Goal: Information Seeking & Learning: Learn about a topic

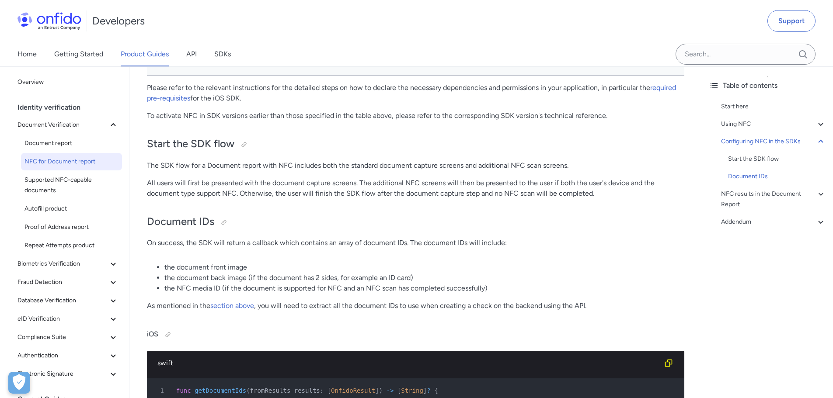
scroll to position [1484, 0]
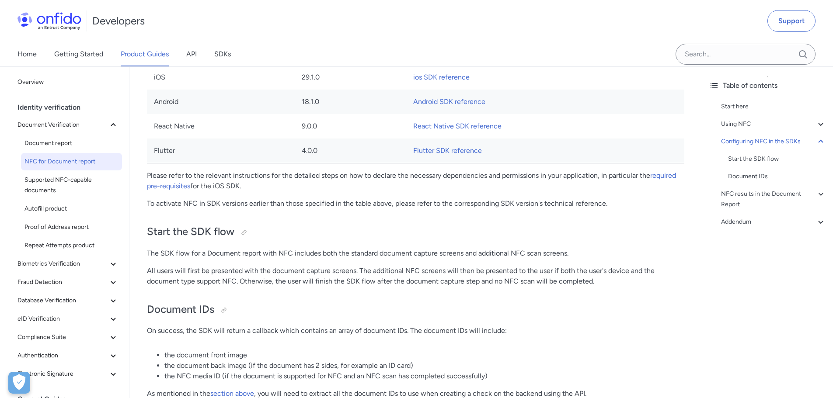
click at [52, 162] on span "NFC for Document report" at bounding box center [71, 162] width 94 height 10
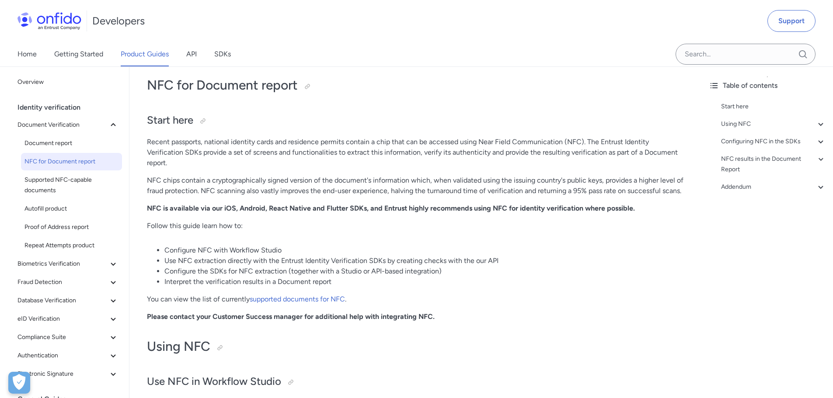
scroll to position [73, 0]
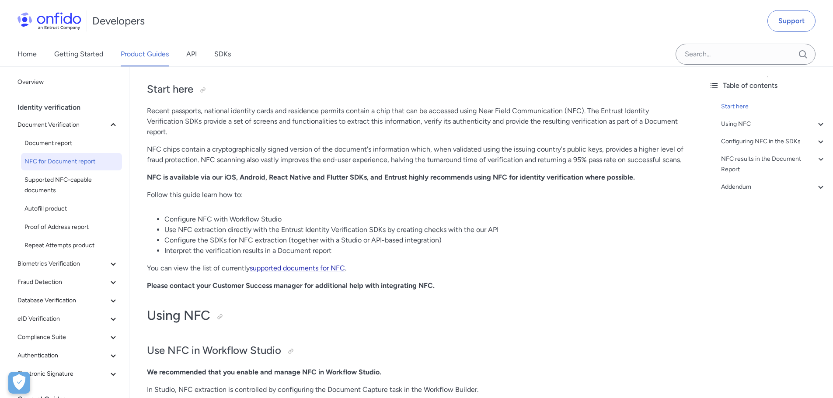
click at [326, 266] on link "supported documents for NFC" at bounding box center [297, 268] width 95 height 8
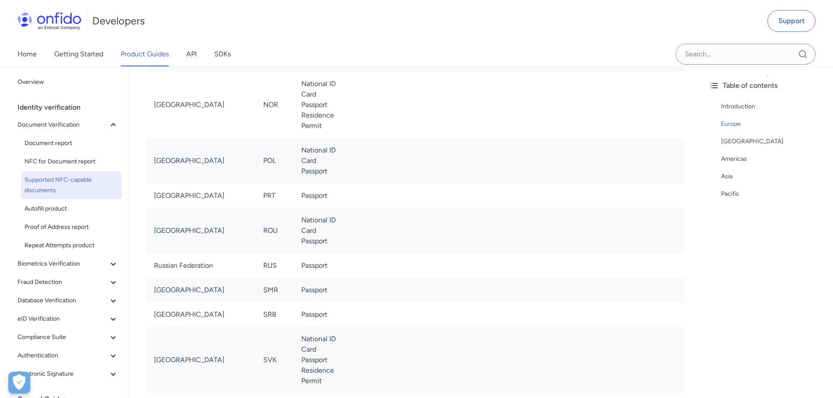
scroll to position [1166, 0]
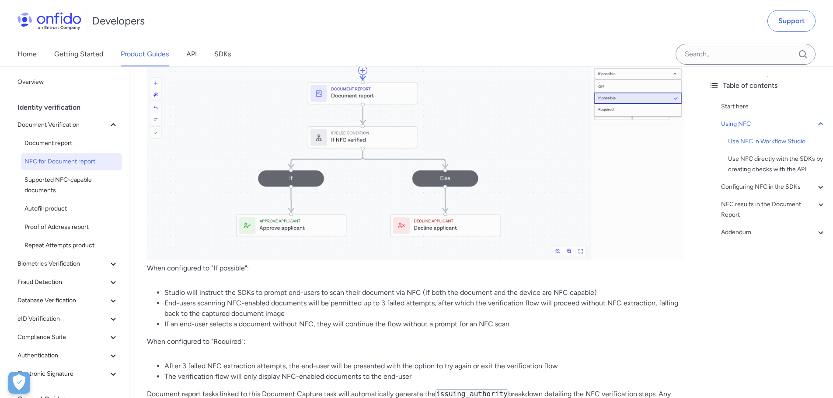
scroll to position [656, 0]
